Goal: Information Seeking & Learning: Learn about a topic

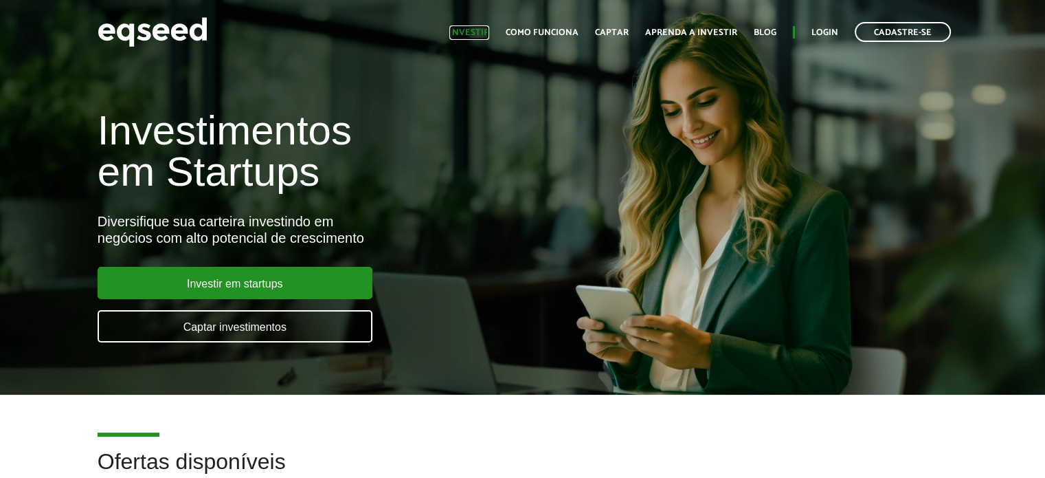
click at [489, 30] on link "Investir" at bounding box center [469, 32] width 40 height 9
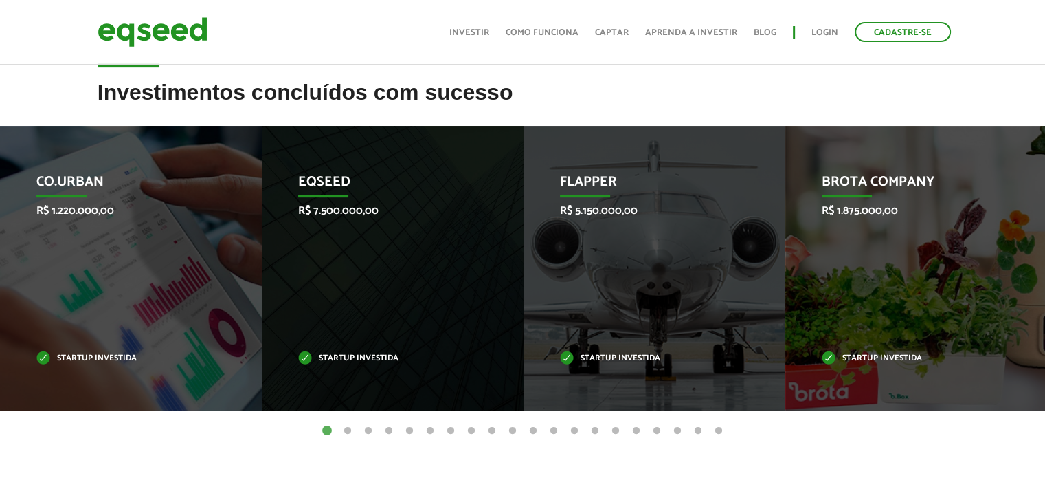
scroll to position [532, 0]
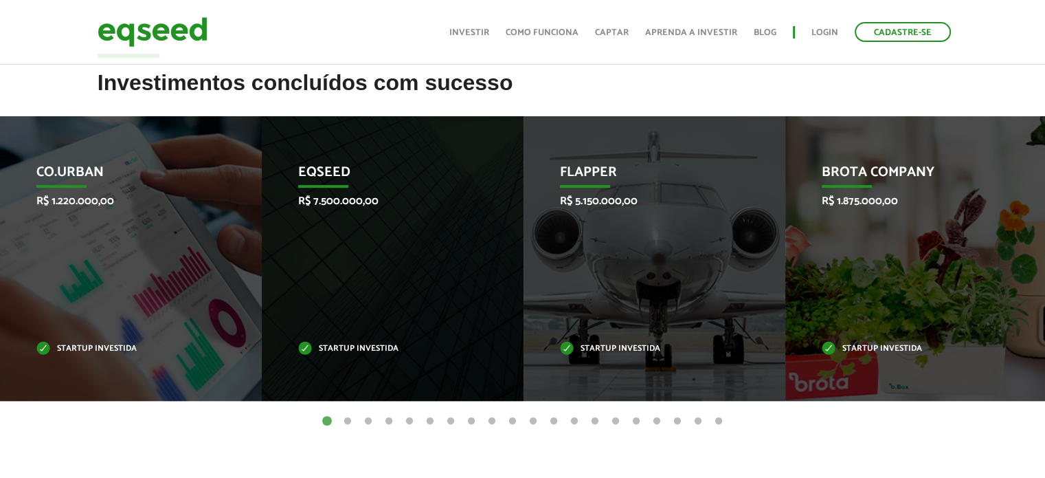
click at [344, 420] on button "2" at bounding box center [348, 421] width 14 height 14
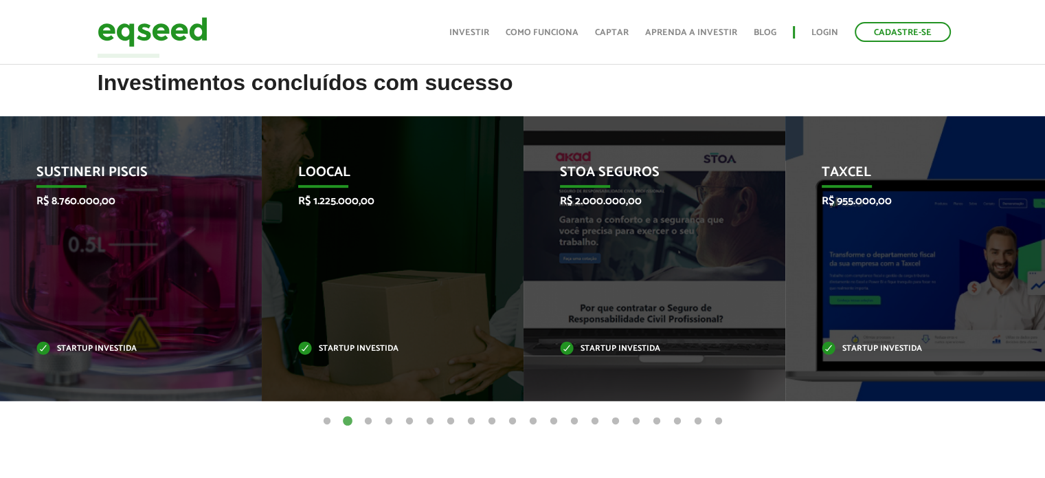
click at [364, 420] on button "3" at bounding box center [368, 421] width 14 height 14
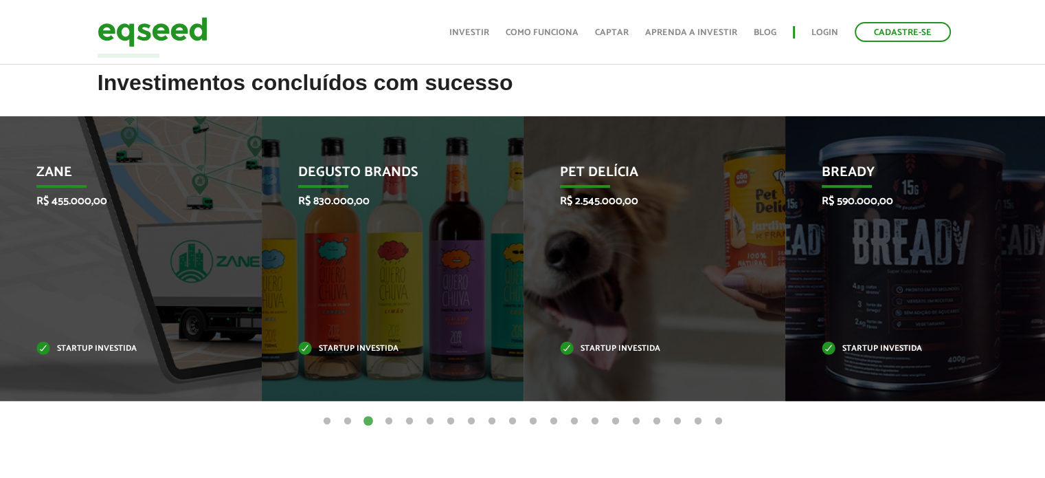
click at [388, 418] on button "4" at bounding box center [389, 421] width 14 height 14
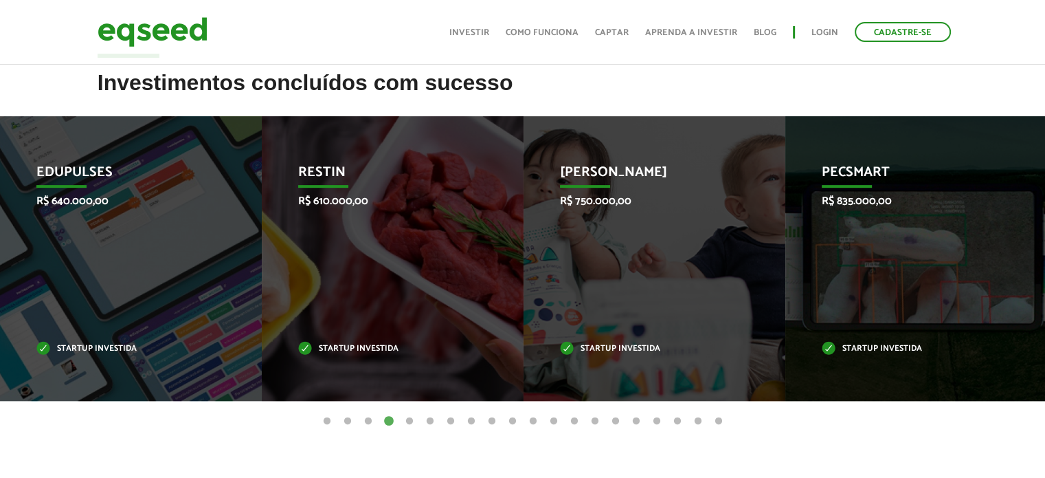
click at [408, 418] on button "5" at bounding box center [410, 421] width 14 height 14
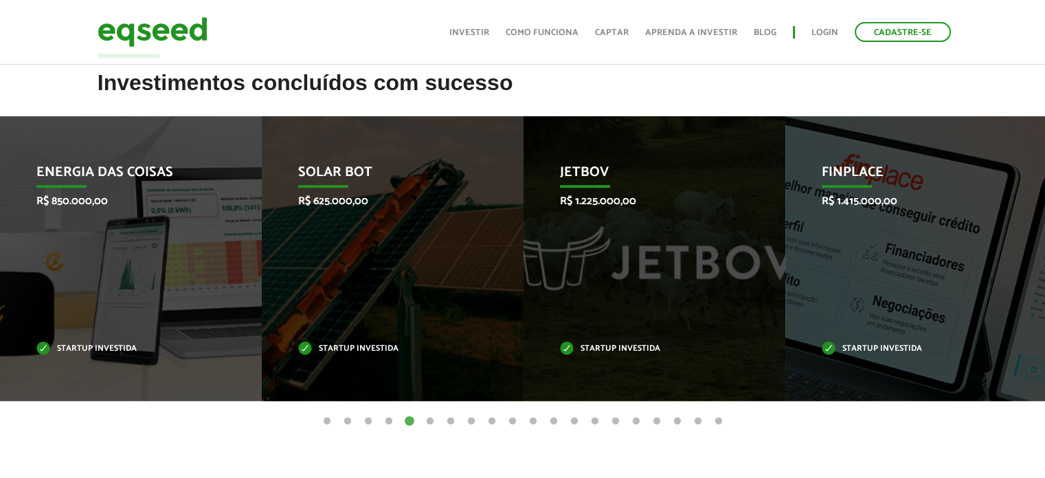
click at [428, 418] on button "6" at bounding box center [430, 421] width 14 height 14
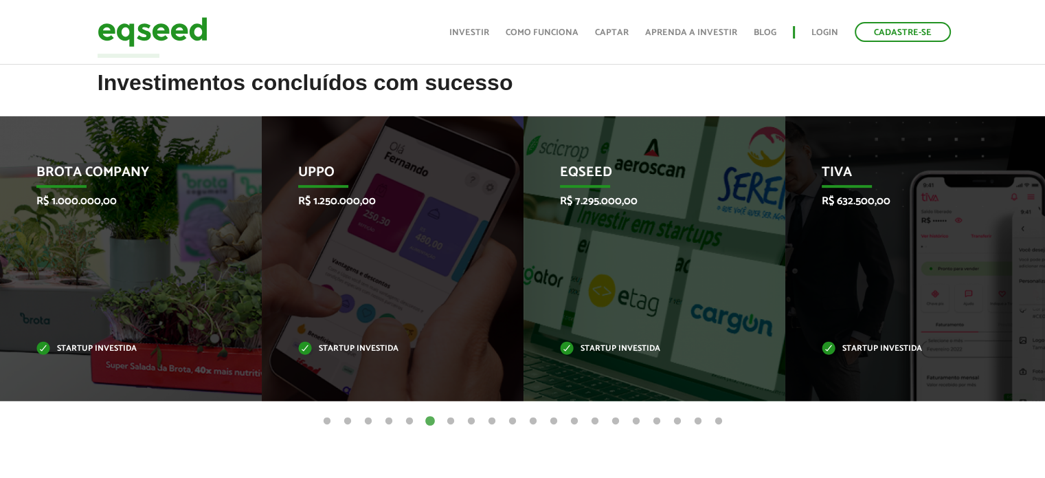
click at [448, 419] on button "7" at bounding box center [451, 421] width 14 height 14
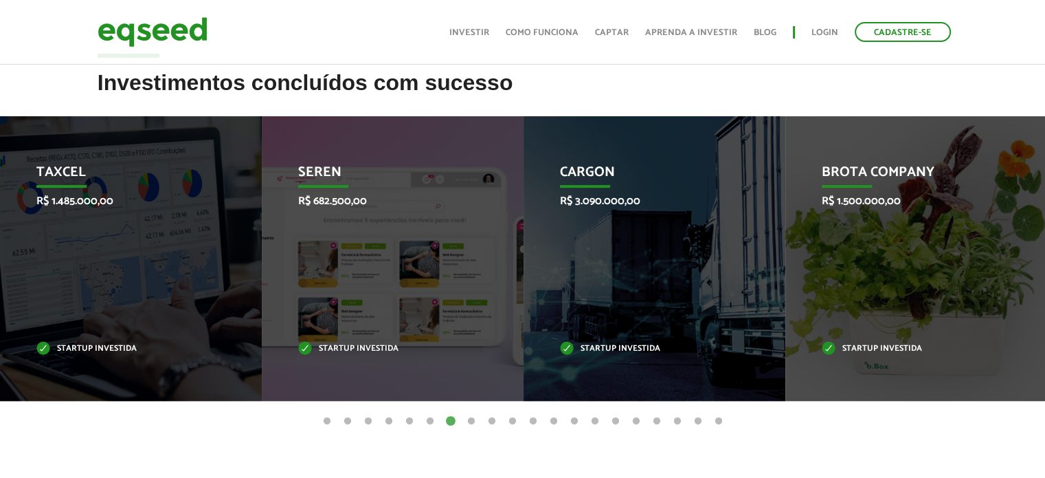
click at [469, 420] on button "8" at bounding box center [471, 421] width 14 height 14
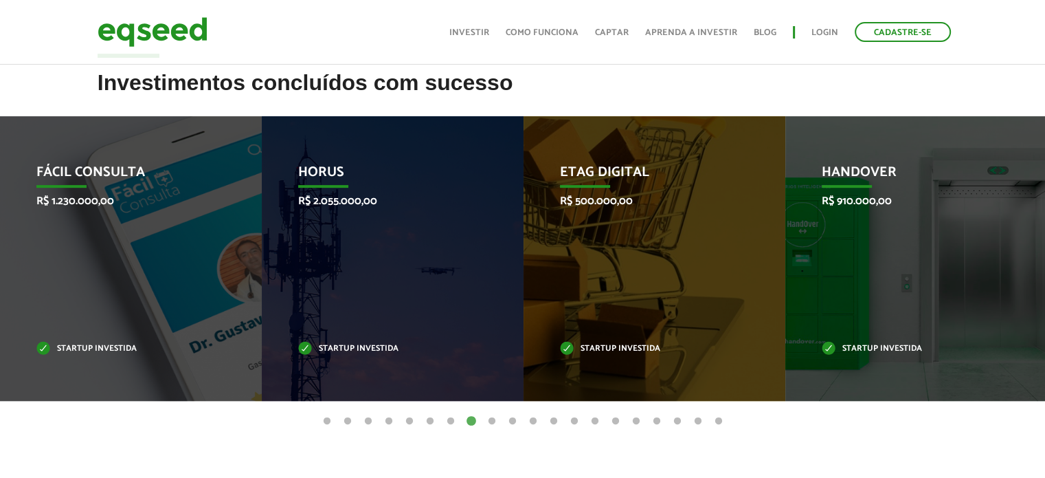
click at [489, 418] on button "9" at bounding box center [492, 421] width 14 height 14
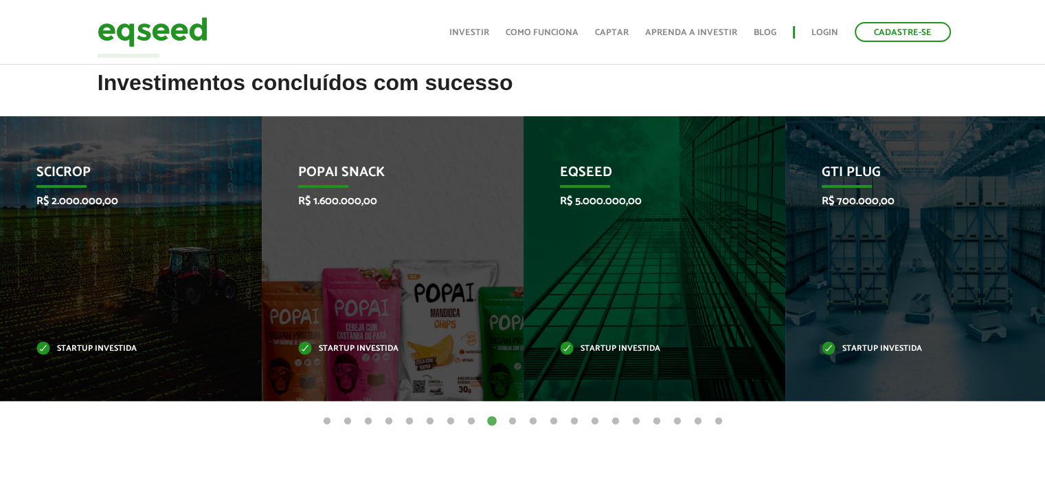
click at [512, 417] on button "10" at bounding box center [513, 421] width 14 height 14
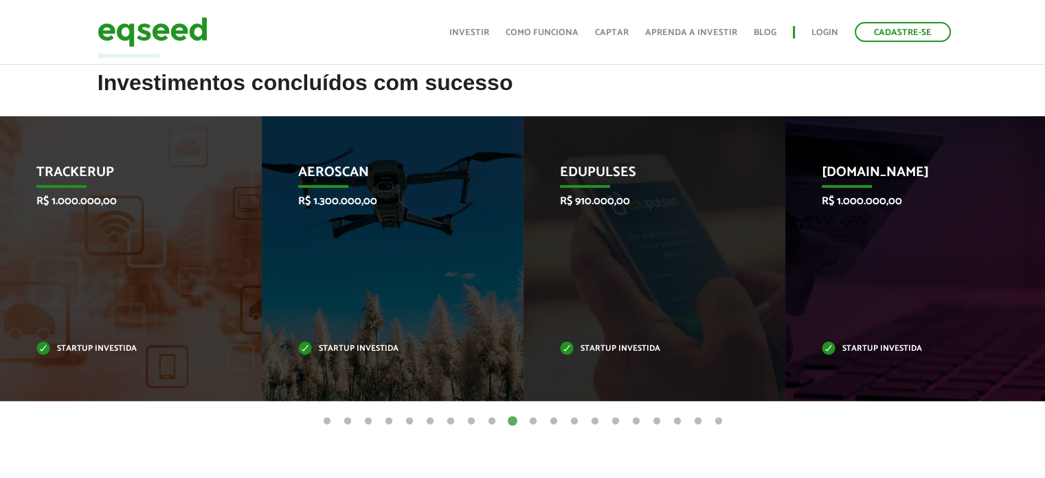
click at [533, 418] on button "11" at bounding box center [533, 421] width 14 height 14
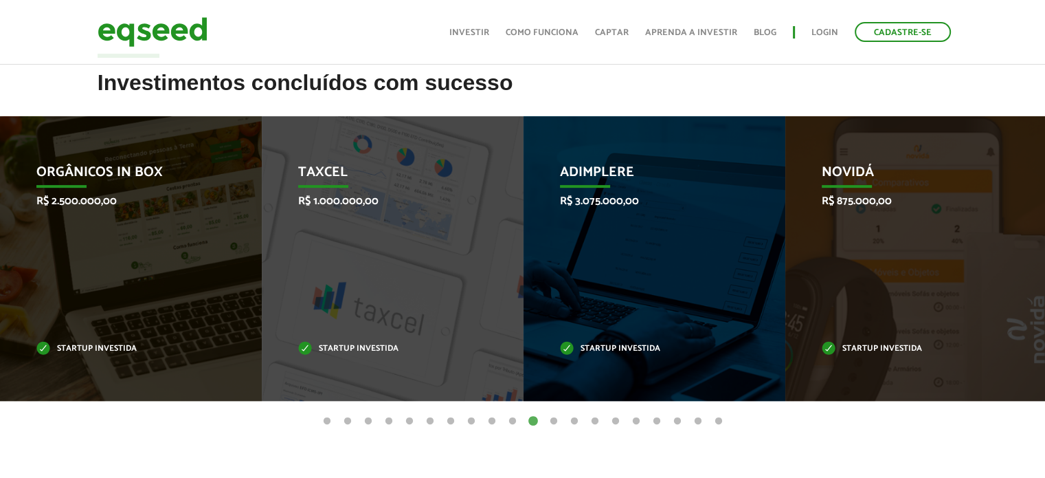
click at [553, 418] on button "12" at bounding box center [554, 421] width 14 height 14
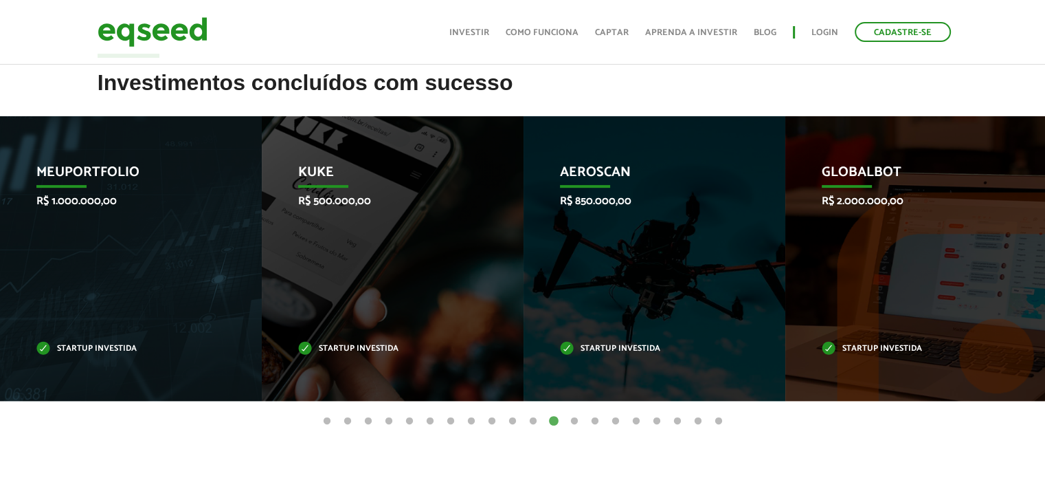
click at [572, 418] on button "13" at bounding box center [575, 421] width 14 height 14
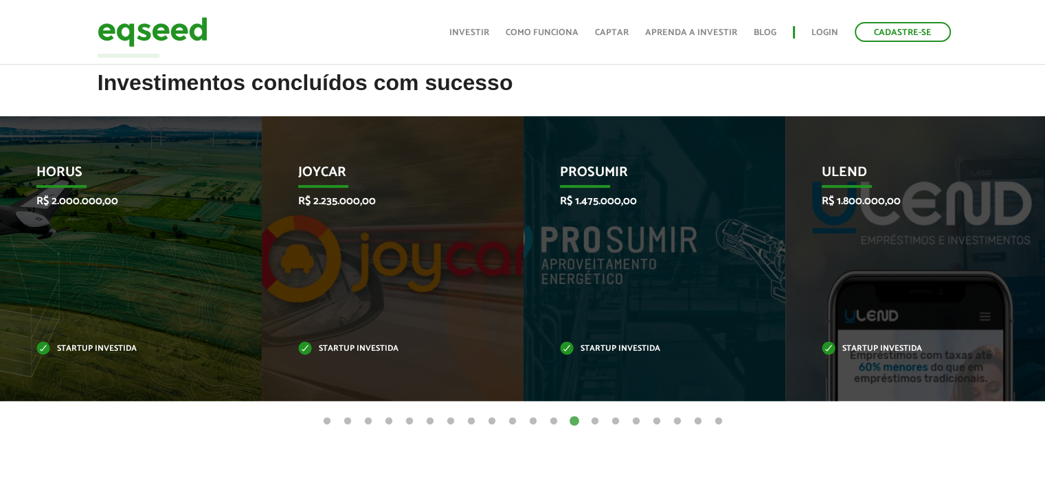
click at [593, 418] on button "14" at bounding box center [595, 421] width 14 height 14
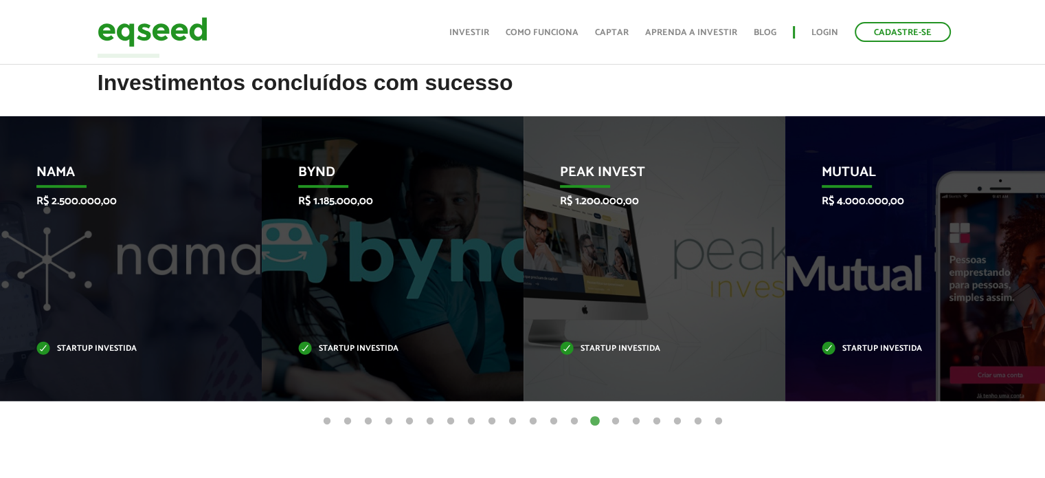
click at [614, 418] on button "15" at bounding box center [616, 421] width 14 height 14
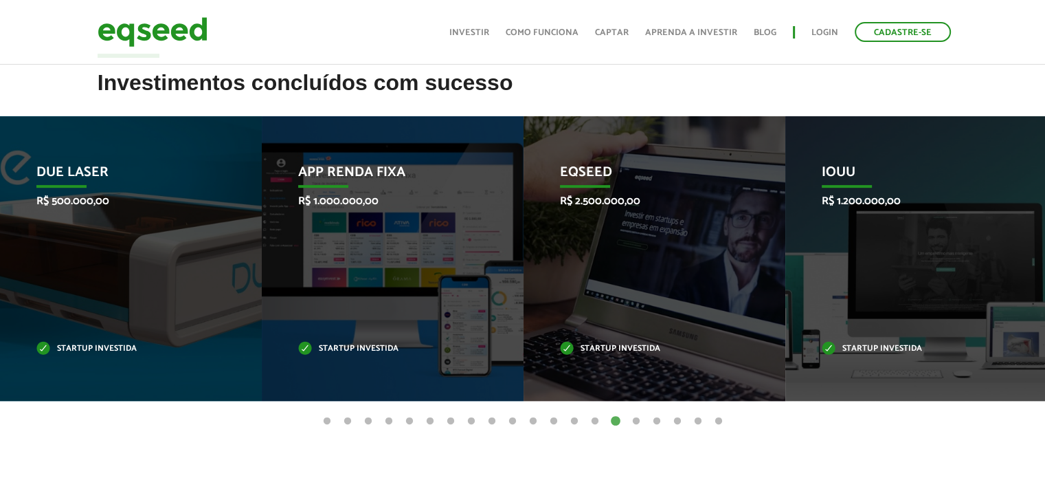
click at [636, 419] on button "16" at bounding box center [636, 421] width 14 height 14
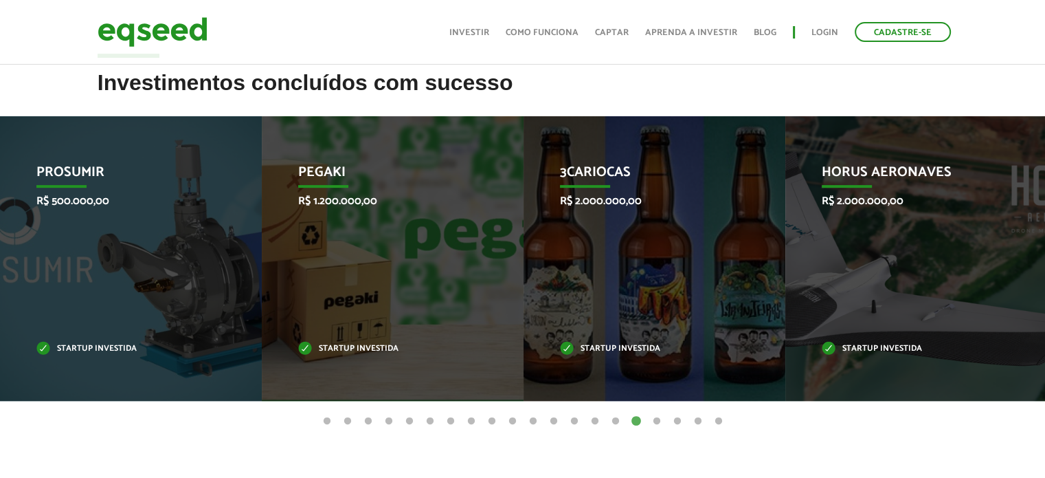
click at [657, 417] on button "17" at bounding box center [657, 421] width 14 height 14
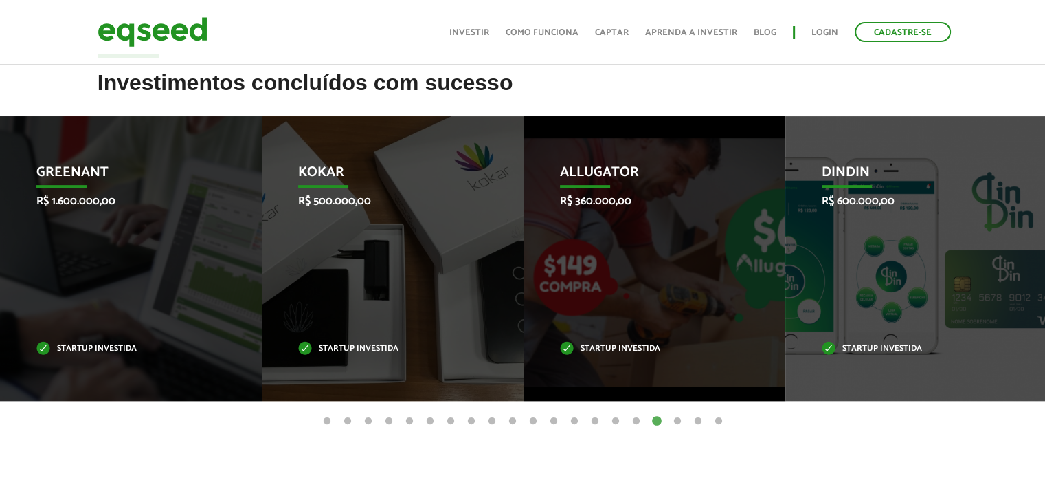
click at [677, 418] on button "18" at bounding box center [678, 421] width 14 height 14
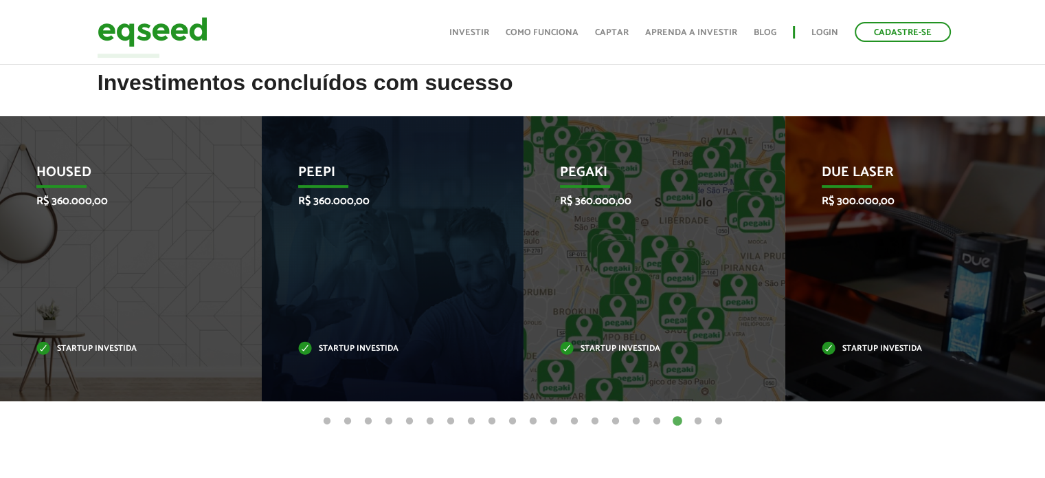
click at [698, 418] on button "19" at bounding box center [698, 421] width 14 height 14
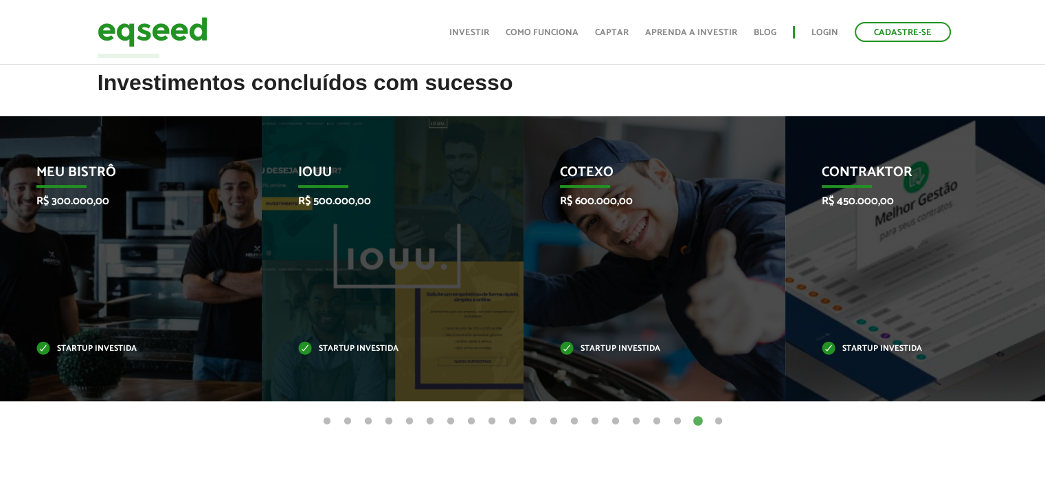
click at [717, 419] on button "20" at bounding box center [719, 421] width 14 height 14
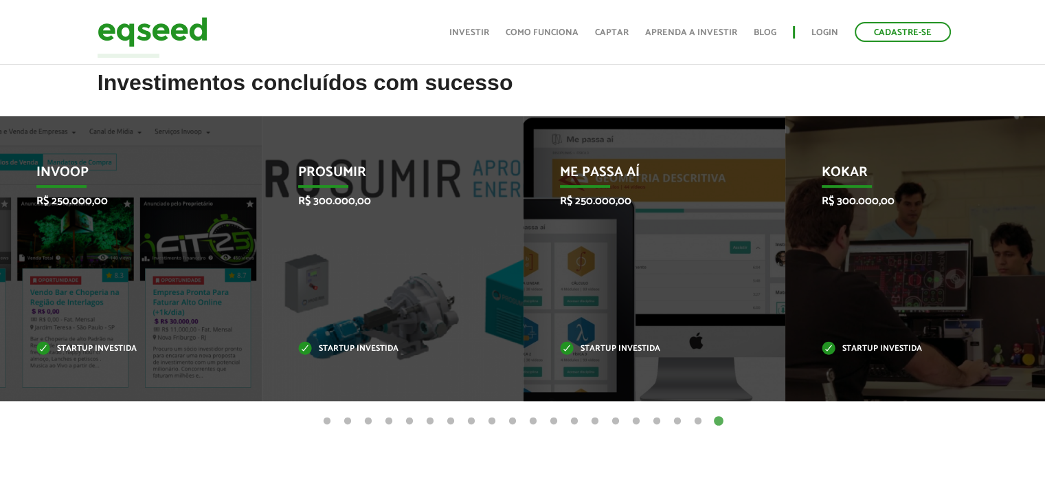
click at [390, 419] on button "4" at bounding box center [389, 421] width 14 height 14
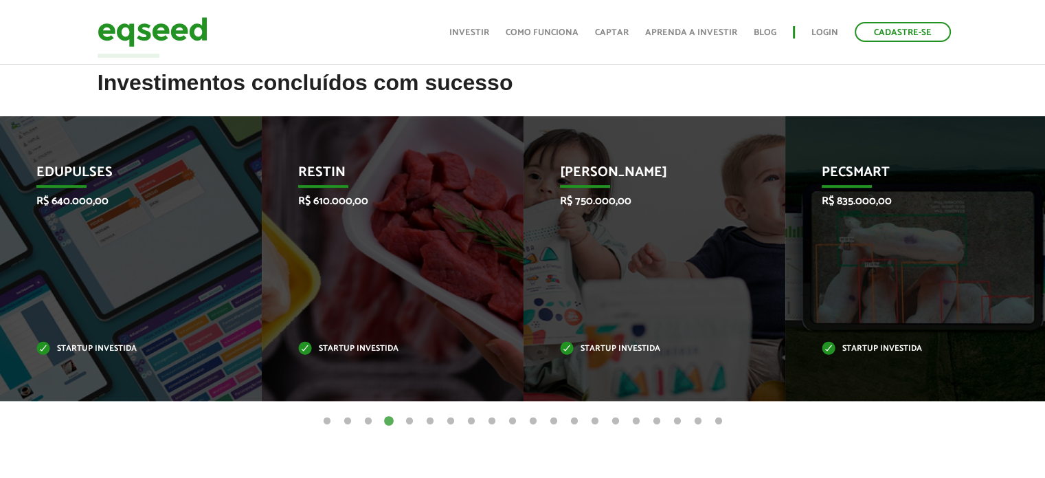
click at [363, 419] on button "3" at bounding box center [368, 421] width 14 height 14
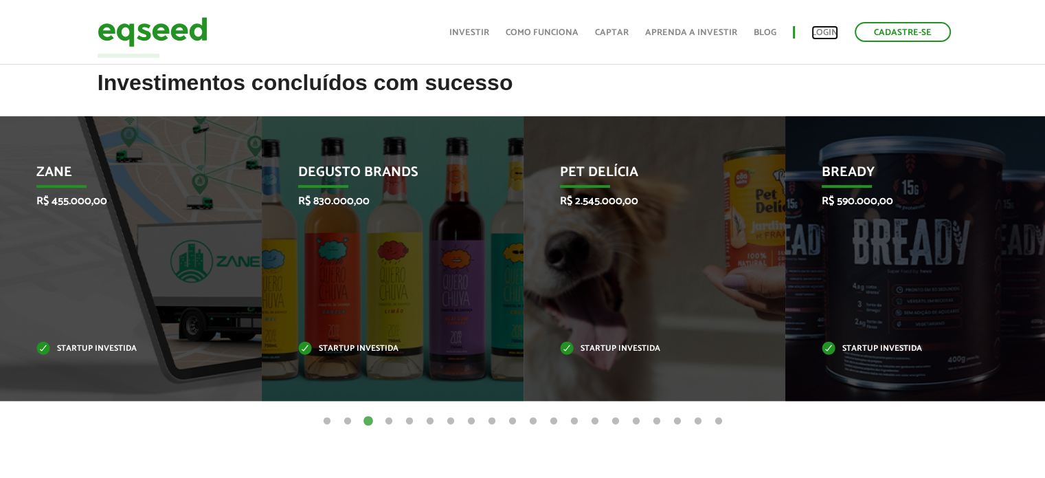
click at [822, 35] on link "Login" at bounding box center [824, 32] width 27 height 9
